Goal: Transaction & Acquisition: Purchase product/service

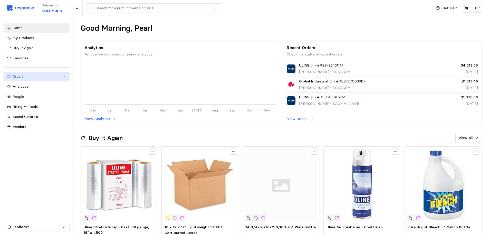
click at [49, 78] on div "Orders" at bounding box center [37, 77] width 48 height 6
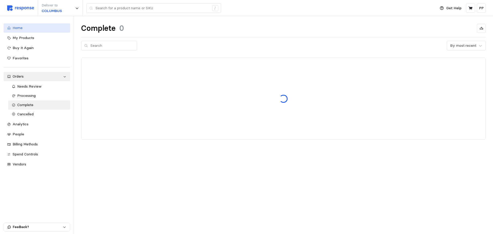
click at [31, 29] on div "Home" at bounding box center [40, 28] width 54 height 6
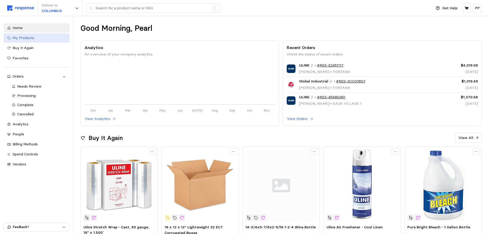
click at [34, 36] on span "My Products" at bounding box center [24, 37] width 22 height 5
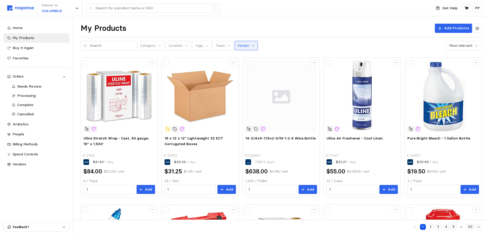
click at [251, 45] on icon at bounding box center [253, 46] width 4 height 4
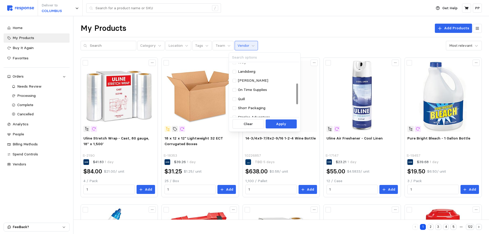
scroll to position [51, 0]
click at [232, 73] on div "Landsberg" at bounding box center [264, 71] width 69 height 9
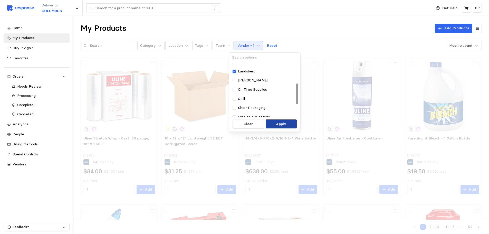
click at [283, 125] on p "Apply" at bounding box center [281, 124] width 10 height 6
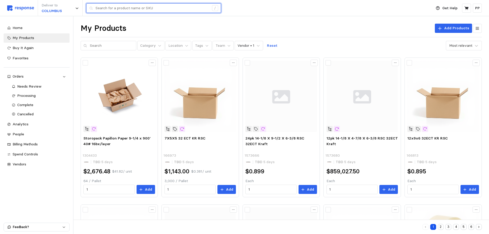
click at [113, 7] on input "text" at bounding box center [152, 8] width 114 height 9
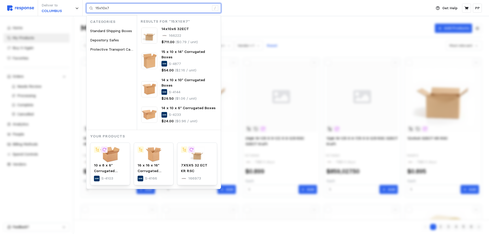
type input "15x10x7"
click at [122, 13] on input "15x10x7" at bounding box center [152, 8] width 114 height 9
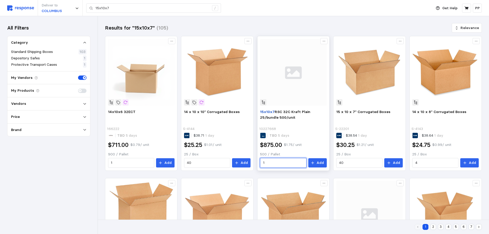
click at [286, 162] on input "1" at bounding box center [283, 162] width 40 height 9
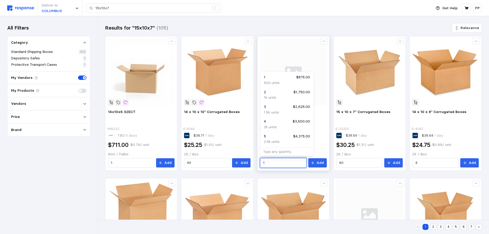
click at [286, 162] on input "1" at bounding box center [283, 162] width 40 height 9
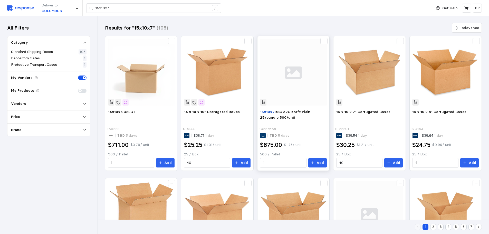
click at [326, 135] on div "TBD 5 days" at bounding box center [293, 136] width 66 height 6
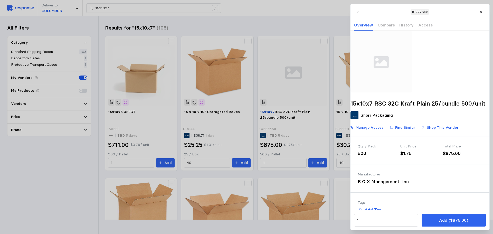
click at [277, 23] on div at bounding box center [246, 117] width 493 height 234
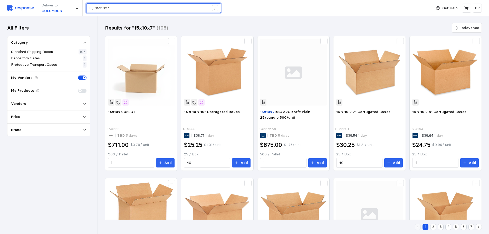
drag, startPoint x: 133, startPoint y: 9, endPoint x: 85, endPoint y: 5, distance: 48.7
click at [85, 5] on div "Deliver to [GEOGRAPHIC_DATA] 15x10x7 /" at bounding box center [218, 8] width 422 height 16
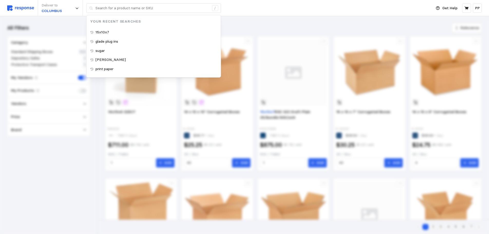
click at [244, 15] on div "Deliver to [GEOGRAPHIC_DATA] / Your Recent Searches 15x10x7 glade plug ins suga…" at bounding box center [218, 8] width 422 height 16
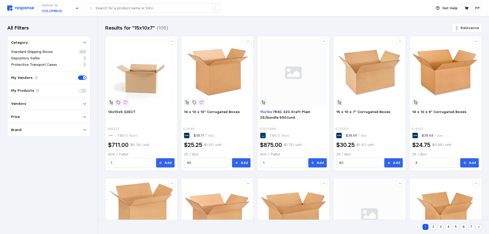
type input "15x10x7"
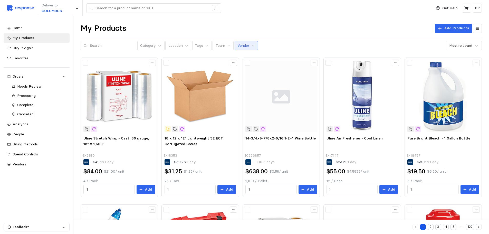
click at [243, 43] on p "Vendor" at bounding box center [243, 46] width 12 height 6
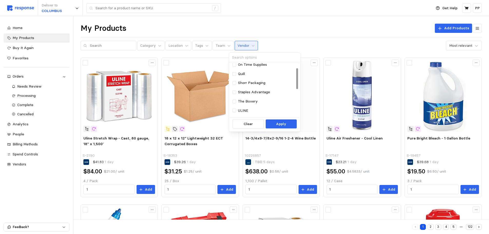
scroll to position [77, 0]
click at [233, 82] on div at bounding box center [235, 82] width 4 height 4
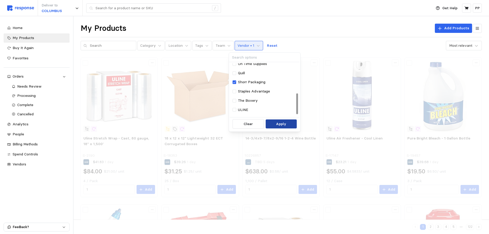
click at [281, 124] on p "Apply" at bounding box center [281, 124] width 10 height 6
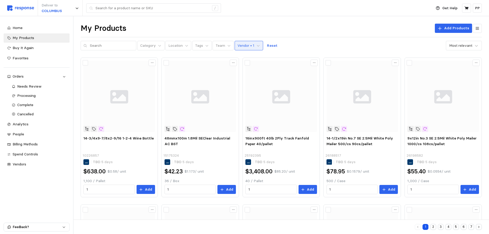
click at [237, 44] on p "Vendor • 1" at bounding box center [245, 46] width 17 height 6
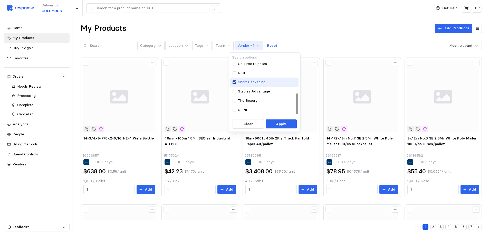
click at [234, 83] on icon at bounding box center [234, 82] width 3 height 4
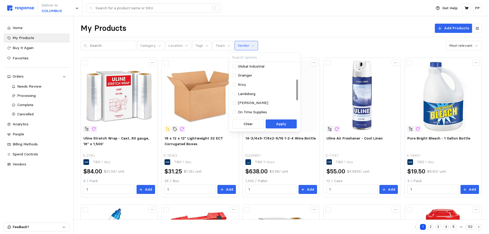
scroll to position [26, 0]
click at [231, 96] on div "Landsberg" at bounding box center [264, 96] width 69 height 9
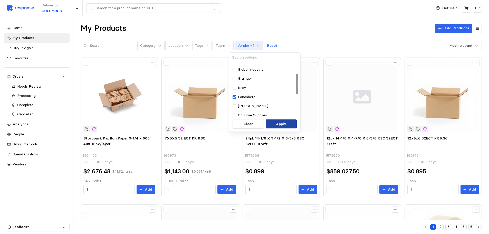
click at [276, 123] on button "Apply" at bounding box center [281, 123] width 31 height 9
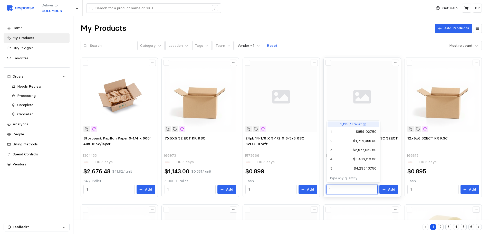
click at [338, 192] on input "1" at bounding box center [351, 189] width 45 height 9
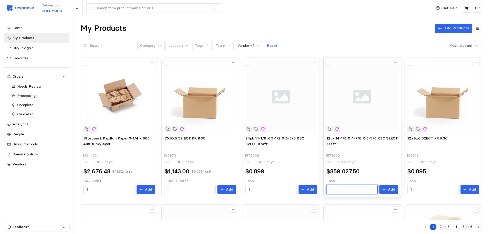
click at [335, 188] on input "1" at bounding box center [351, 189] width 45 height 9
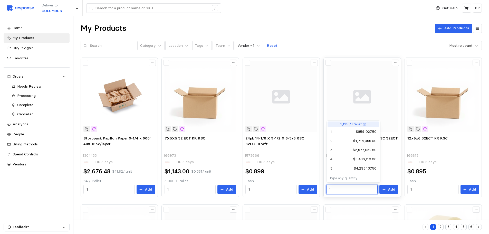
click at [335, 188] on input "1" at bounding box center [351, 189] width 45 height 9
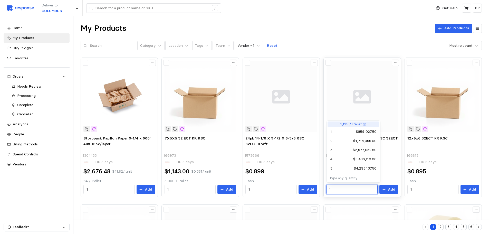
click at [340, 189] on input "1" at bounding box center [351, 189] width 45 height 9
click at [330, 188] on input "14" at bounding box center [351, 189] width 45 height 9
type input "4"
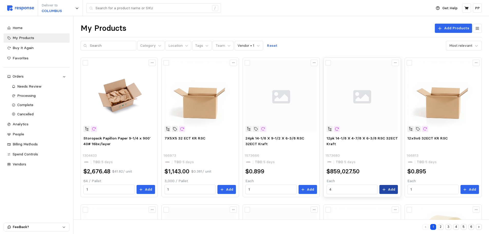
click at [385, 189] on icon at bounding box center [383, 189] width 3 height 3
click at [467, 8] on icon at bounding box center [466, 8] width 4 height 4
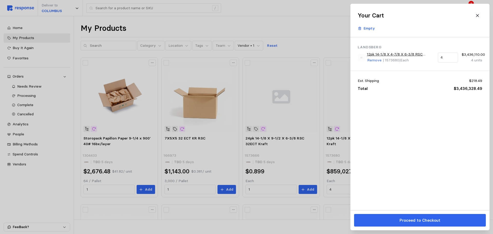
click at [304, 23] on div at bounding box center [246, 117] width 493 height 234
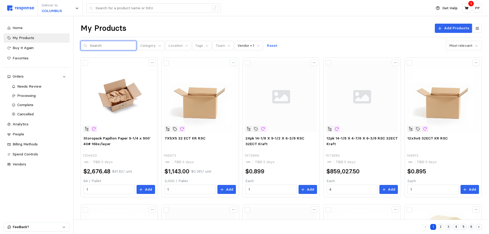
click at [100, 47] on input "text" at bounding box center [112, 45] width 44 height 9
type input "4"
type input "14x10x10"
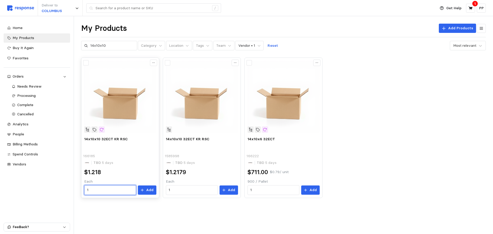
click at [91, 188] on input "1" at bounding box center [110, 189] width 46 height 9
click at [102, 147] on div "3 $3.654" at bounding box center [111, 150] width 52 height 9
type input "3"
click at [146, 192] on button "Add" at bounding box center [147, 189] width 18 height 9
click at [468, 8] on icon at bounding box center [470, 8] width 5 height 5
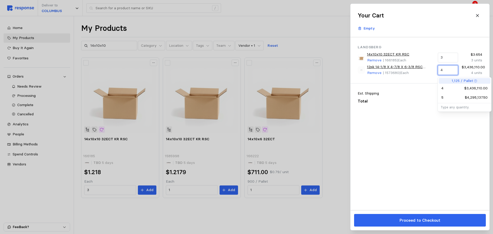
drag, startPoint x: 445, startPoint y: 69, endPoint x: 432, endPoint y: 70, distance: 13.4
click at [432, 70] on div "12pk 14-1/8 X 4-7/8 X 6-3/8 RSC 32ECT Kraft Remove | 1573680 | Each 4 $3,436,11…" at bounding box center [420, 69] width 128 height 15
type input "1"
click at [443, 50] on div "14x10x10 32ECT KR RSC Remove | 166185 | Each 3 $3.654 3 units" at bounding box center [420, 57] width 128 height 15
click at [446, 57] on input "3" at bounding box center [447, 57] width 14 height 9
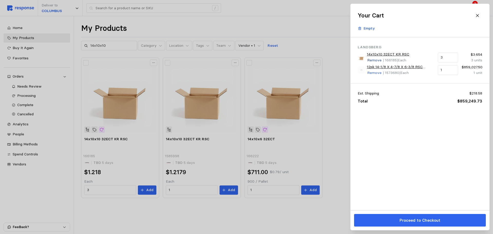
click at [374, 60] on p "Remove" at bounding box center [374, 60] width 14 height 6
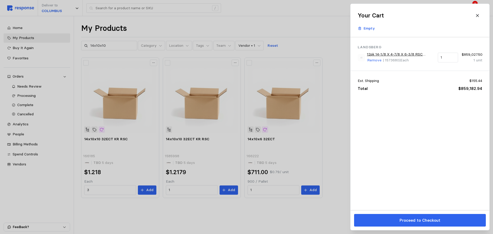
click at [217, 180] on div at bounding box center [246, 117] width 493 height 234
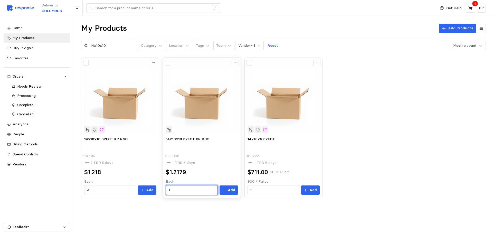
click at [193, 192] on input "1" at bounding box center [192, 189] width 46 height 9
click at [196, 151] on div "3 $3.6537" at bounding box center [193, 151] width 46 height 6
type input "3"
click at [230, 189] on p "Add" at bounding box center [231, 190] width 7 height 6
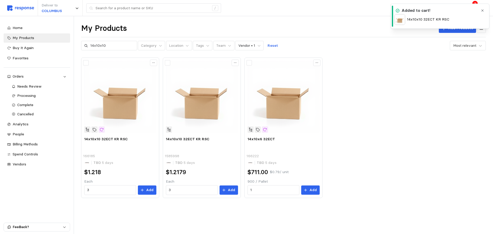
click at [322, 33] on div "My Products Add Products 14x10x10 Category Location Tags Team Vendor • 1 Reset …" at bounding box center [283, 36] width 404 height 27
click at [484, 8] on button "button" at bounding box center [482, 10] width 6 height 6
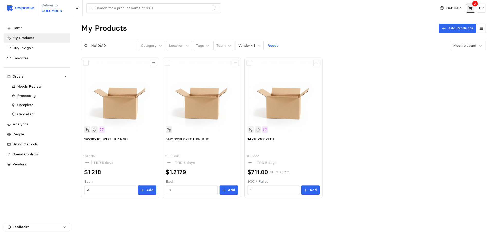
click at [472, 9] on icon at bounding box center [470, 8] width 5 height 5
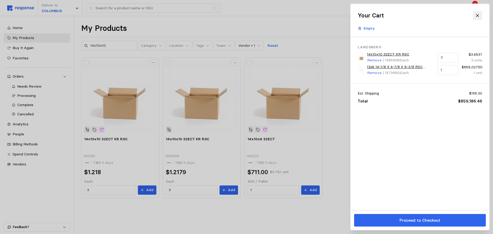
click at [473, 16] on button at bounding box center [477, 15] width 9 height 9
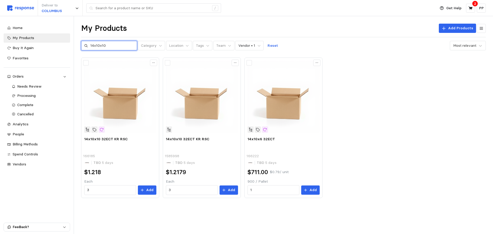
click at [124, 49] on input "14x10x10" at bounding box center [112, 45] width 44 height 9
type input "1"
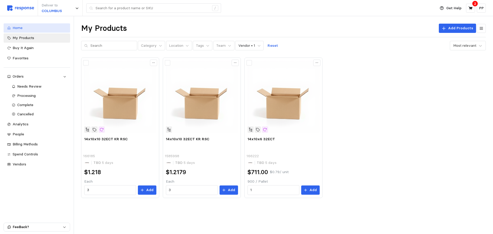
click at [30, 27] on div "Home" at bounding box center [40, 28] width 54 height 6
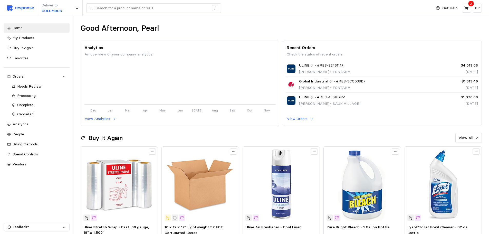
click at [32, 33] on div "Home My Products Buy It Again Favorites Orders Needs Review Processing Complete…" at bounding box center [37, 96] width 66 height 146
click at [30, 39] on span "My Products" at bounding box center [24, 37] width 22 height 5
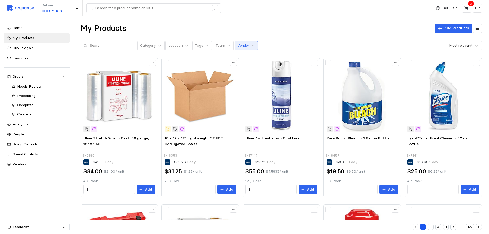
click at [237, 47] on p "Vendor" at bounding box center [243, 46] width 12 height 6
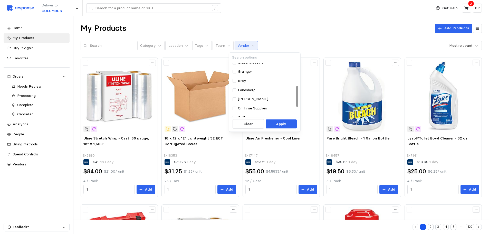
scroll to position [32, 0]
click at [236, 90] on div "Landsberg" at bounding box center [264, 91] width 63 height 6
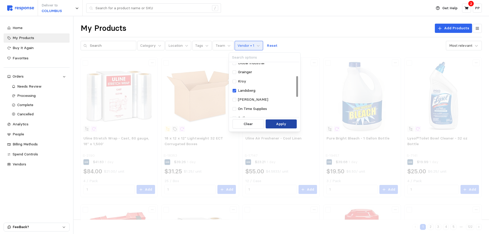
click at [278, 127] on button "Apply" at bounding box center [281, 123] width 31 height 9
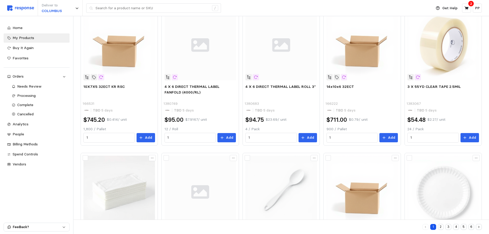
scroll to position [205, 0]
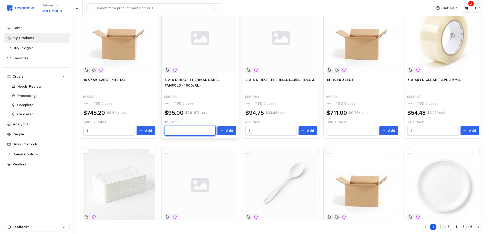
click at [176, 132] on input "1" at bounding box center [189, 130] width 45 height 9
type input "12"
click at [227, 130] on p "Add" at bounding box center [229, 131] width 7 height 6
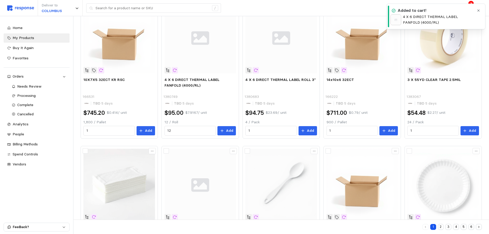
click at [359, 11] on div "Deliver to [GEOGRAPHIC_DATA] /" at bounding box center [218, 8] width 422 height 16
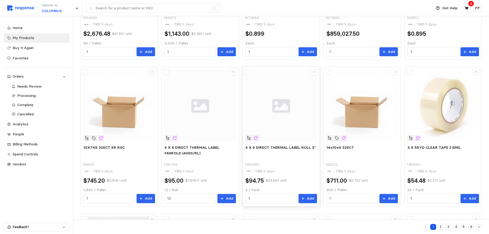
scroll to position [154, 0]
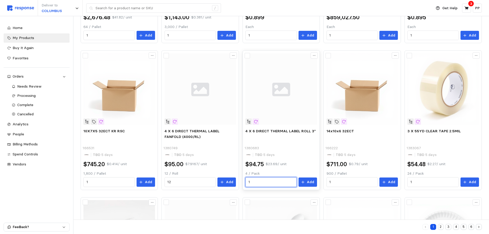
click at [254, 183] on input "1" at bounding box center [270, 181] width 45 height 9
click at [265, 157] on div "12 $1,137.00" at bounding box center [272, 156] width 46 height 6
type input "12"
click at [313, 185] on p "Add" at bounding box center [310, 182] width 7 height 6
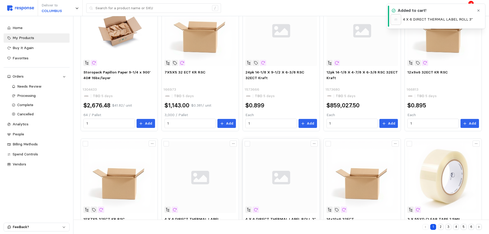
scroll to position [0, 0]
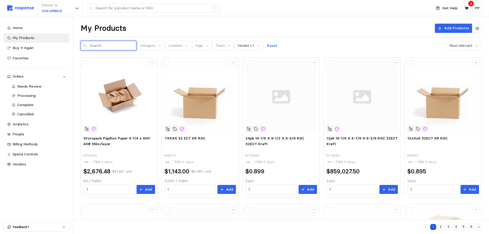
click at [99, 44] on input "text" at bounding box center [112, 45] width 44 height 9
type input "stretch"
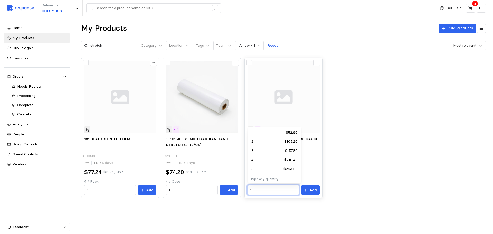
click at [258, 191] on input "1" at bounding box center [273, 189] width 46 height 9
type input "6"
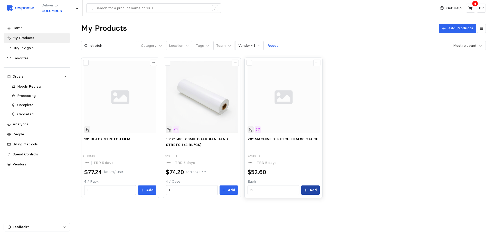
click at [311, 191] on p "Add" at bounding box center [312, 190] width 7 height 6
click at [114, 46] on input "stretch" at bounding box center [112, 45] width 44 height 9
type input "s"
click at [470, 11] on button at bounding box center [470, 8] width 9 height 9
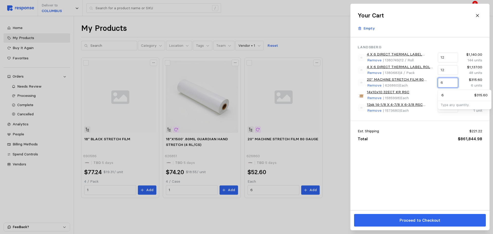
drag, startPoint x: 448, startPoint y: 84, endPoint x: 435, endPoint y: 84, distance: 13.6
click at [435, 84] on div "20" MACHINE STRETCH FILM 80 GAUGE Remove | 626860 | Each 6 $315.60 6 units" at bounding box center [420, 82] width 128 height 15
click at [449, 94] on div "12 $631.20" at bounding box center [464, 95] width 46 height 6
type input "12"
click at [403, 137] on div "Total $862,160.58" at bounding box center [419, 139] width 124 height 6
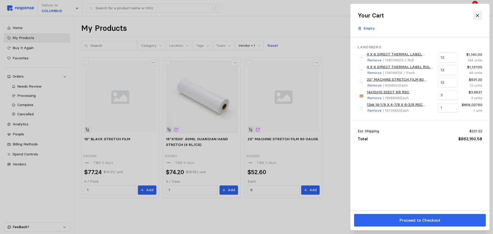
click at [480, 13] on button at bounding box center [477, 15] width 9 height 9
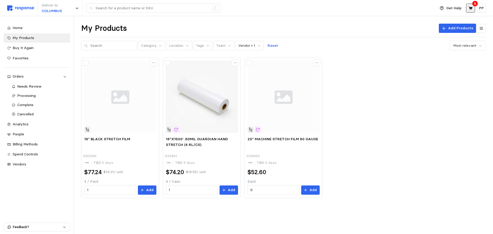
click at [472, 8] on icon at bounding box center [470, 8] width 5 height 5
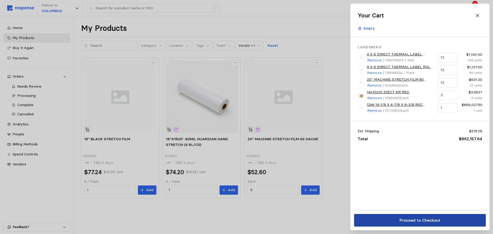
click at [410, 218] on p "Proceed to Checkout" at bounding box center [419, 220] width 41 height 6
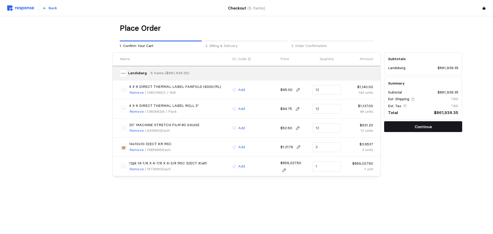
click at [416, 127] on p "Continue" at bounding box center [422, 126] width 17 height 6
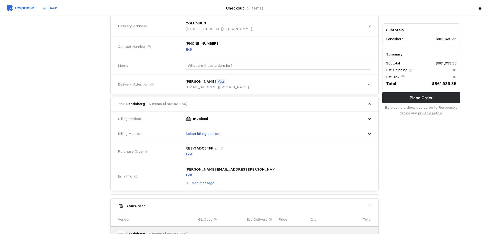
scroll to position [51, 0]
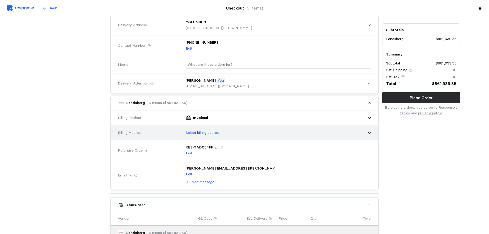
click at [210, 133] on p "Select billing address" at bounding box center [203, 133] width 35 height 6
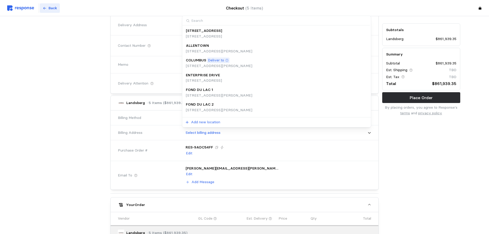
click at [51, 6] on p "Back" at bounding box center [53, 8] width 8 height 6
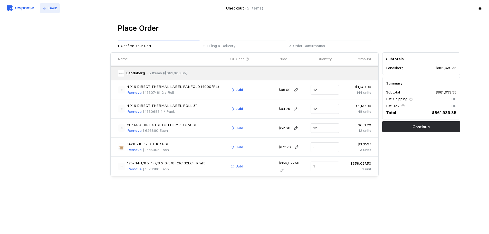
scroll to position [0, 0]
click at [51, 6] on p "Back" at bounding box center [53, 8] width 8 height 6
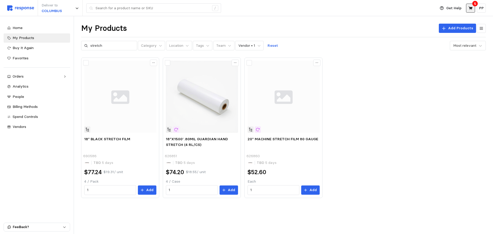
click at [470, 8] on icon at bounding box center [470, 8] width 4 height 4
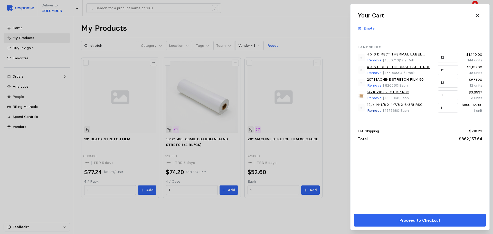
click at [378, 111] on p "Remove" at bounding box center [374, 111] width 14 height 6
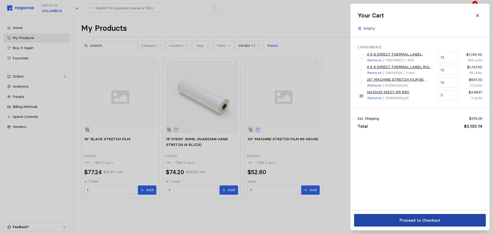
click at [425, 221] on p "Proceed to Checkout" at bounding box center [419, 220] width 41 height 6
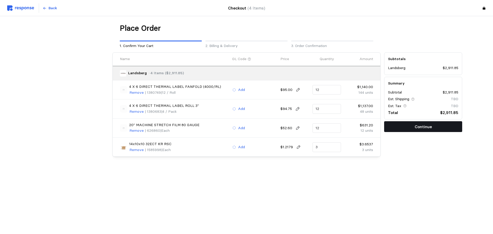
click at [413, 126] on button "Continue" at bounding box center [423, 126] width 78 height 11
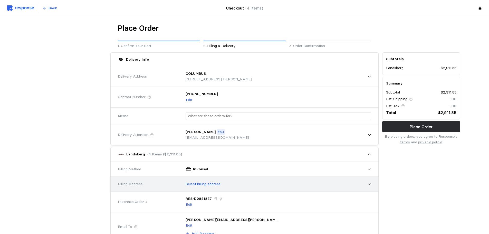
click at [216, 188] on div "Select billing address" at bounding box center [276, 184] width 189 height 13
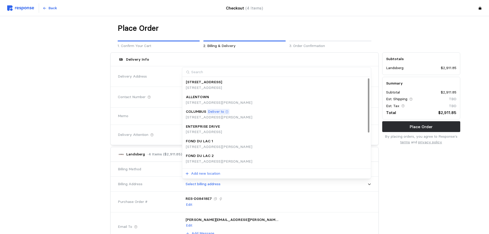
click at [224, 118] on p "[STREET_ADDRESS][PERSON_NAME]" at bounding box center [219, 117] width 66 height 6
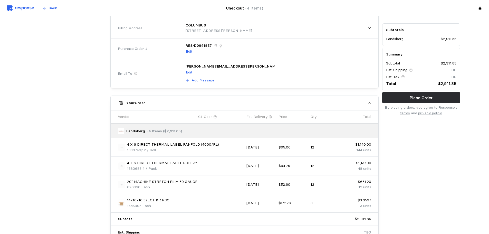
scroll to position [205, 0]
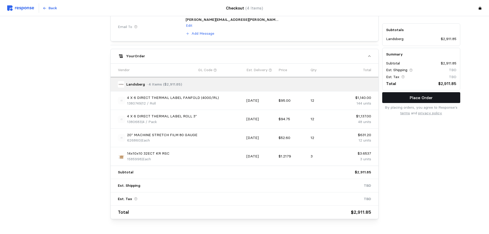
click at [417, 95] on p "Place Order" at bounding box center [421, 97] width 23 height 6
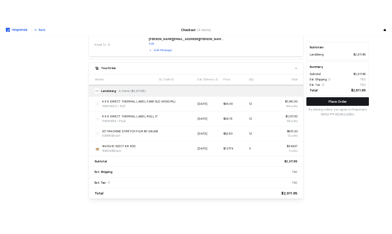
scroll to position [0, 0]
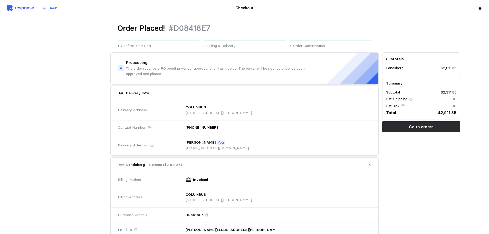
click at [21, 7] on img at bounding box center [20, 7] width 27 height 5
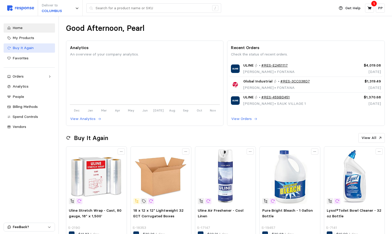
click at [30, 48] on span "Buy It Again" at bounding box center [23, 47] width 21 height 5
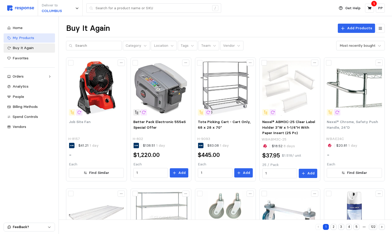
click at [32, 34] on link "My Products" at bounding box center [29, 37] width 51 height 9
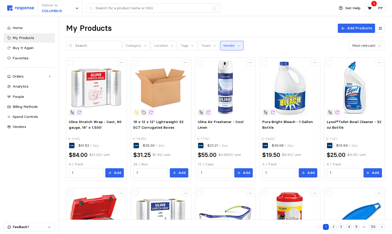
click at [227, 44] on p "Vendor" at bounding box center [229, 46] width 12 height 6
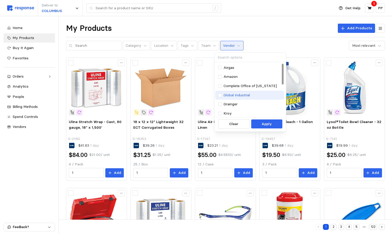
click at [227, 95] on p "Global Industrial" at bounding box center [236, 95] width 26 height 6
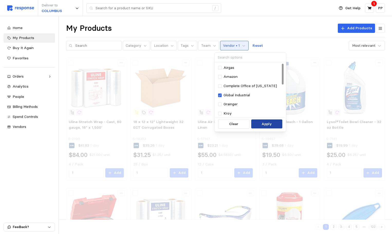
click at [268, 120] on button "Apply" at bounding box center [266, 123] width 31 height 9
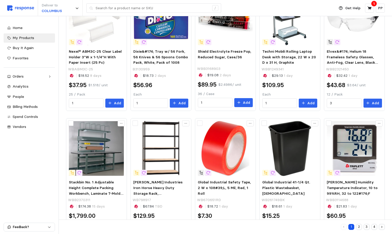
scroll to position [205, 0]
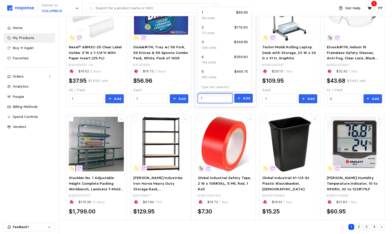
click at [217, 99] on input "1" at bounding box center [215, 98] width 29 height 9
click at [221, 75] on div "180 units" at bounding box center [224, 77] width 46 height 6
type input "5"
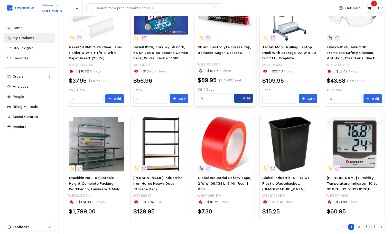
click at [241, 101] on button "Add" at bounding box center [243, 98] width 18 height 9
click at [371, 7] on icon at bounding box center [369, 8] width 5 height 5
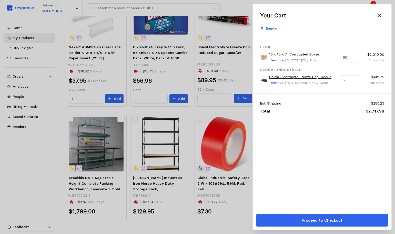
click at [237, 4] on div at bounding box center [197, 117] width 395 height 234
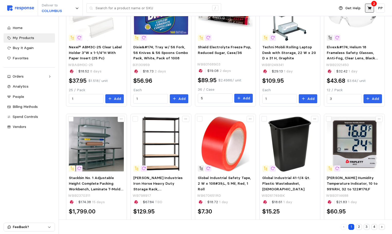
click at [366, 8] on button at bounding box center [369, 8] width 9 height 9
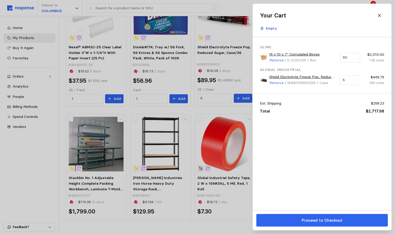
click at [240, 2] on div at bounding box center [197, 117] width 395 height 234
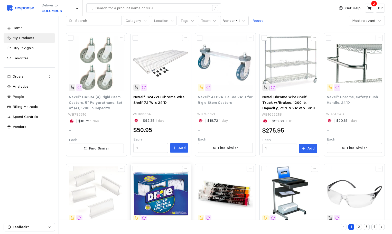
scroll to position [0, 0]
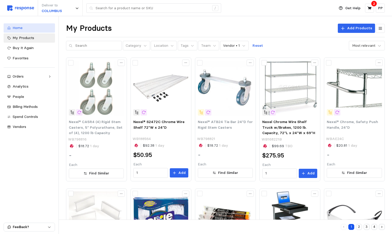
click at [22, 26] on span "Home" at bounding box center [18, 27] width 10 height 5
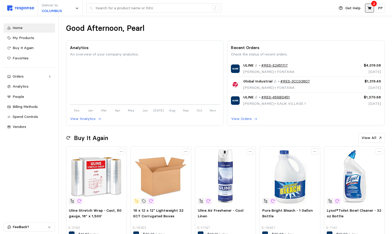
click at [366, 10] on button at bounding box center [369, 8] width 9 height 9
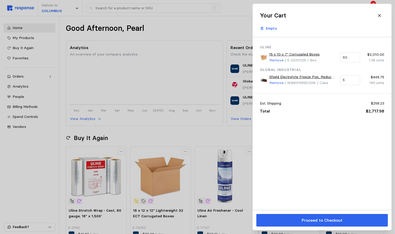
click at [302, 219] on button "Proceed to Checkout" at bounding box center [323, 220] width 132 height 13
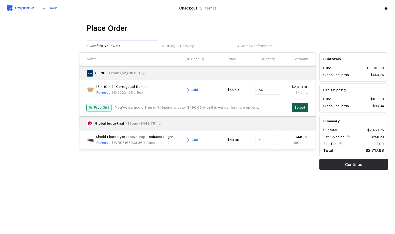
click at [303, 108] on p "Select" at bounding box center [300, 108] width 11 height 6
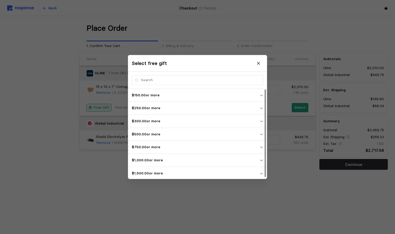
click at [253, 175] on p "$1,500.00 or more" at bounding box center [196, 173] width 128 height 6
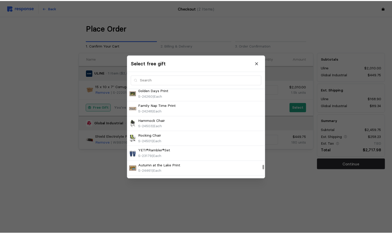
scroll to position [1540, 0]
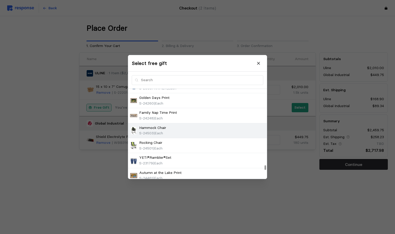
click at [184, 127] on div "Hammock Chair S-24503 | Each" at bounding box center [197, 130] width 135 height 11
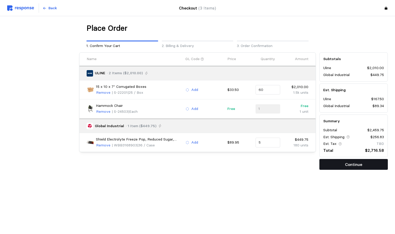
click at [349, 164] on p "Continue" at bounding box center [353, 164] width 17 height 6
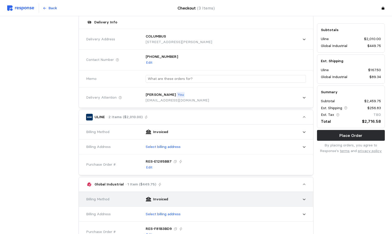
scroll to position [103, 0]
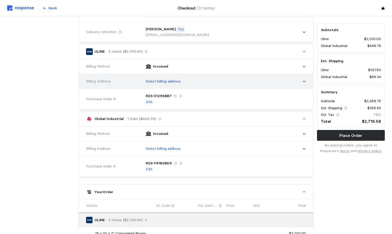
click at [168, 76] on div "Select billing address" at bounding box center [224, 81] width 164 height 13
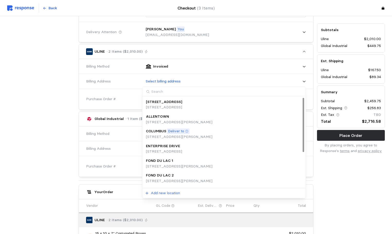
click at [172, 133] on p "Deliver to" at bounding box center [176, 131] width 16 height 6
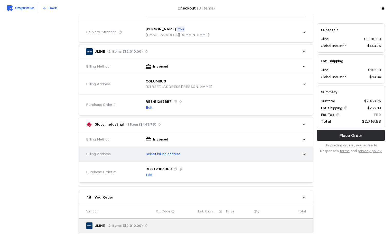
click at [175, 151] on p "Select billing address" at bounding box center [163, 154] width 35 height 6
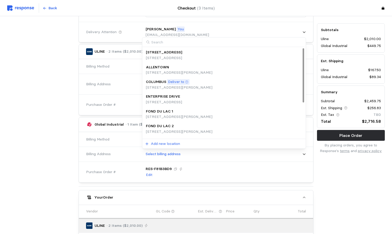
click at [182, 81] on p "Deliver to" at bounding box center [176, 82] width 16 height 6
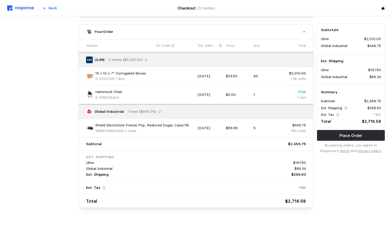
scroll to position [276, 0]
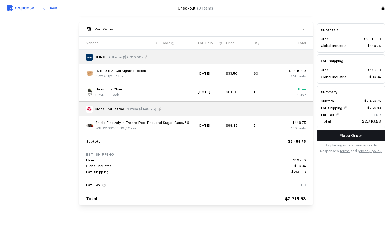
click at [348, 137] on p "Place Order" at bounding box center [350, 135] width 23 height 6
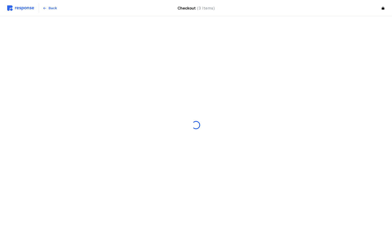
scroll to position [0, 0]
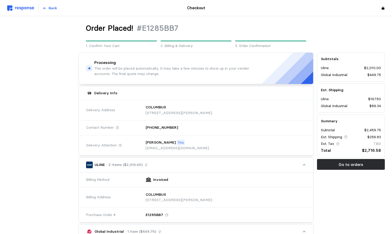
click at [21, 8] on img at bounding box center [20, 7] width 27 height 5
